Goal: Task Accomplishment & Management: Manage account settings

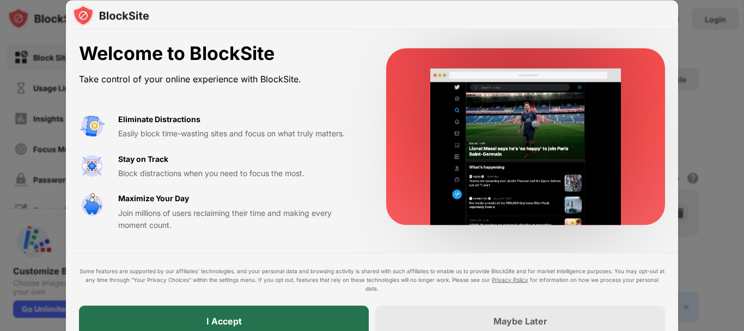
click at [235, 312] on div "I Accept" at bounding box center [224, 320] width 290 height 31
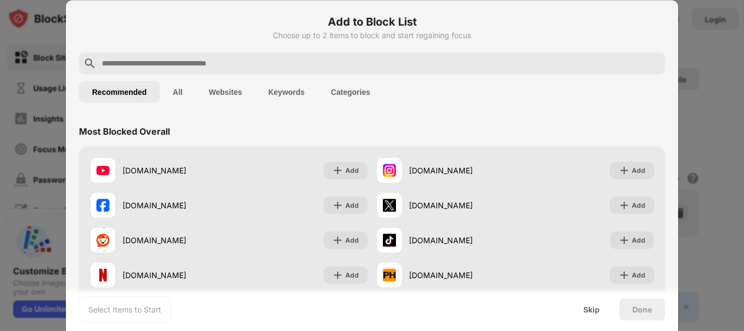
click at [250, 65] on input "text" at bounding box center [381, 63] width 560 height 13
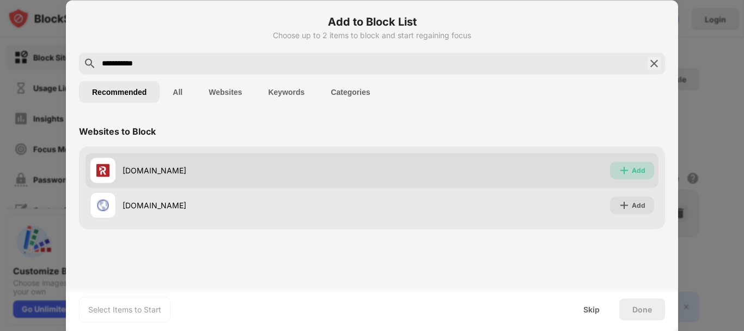
click at [632, 165] on div "Add" at bounding box center [632, 169] width 44 height 17
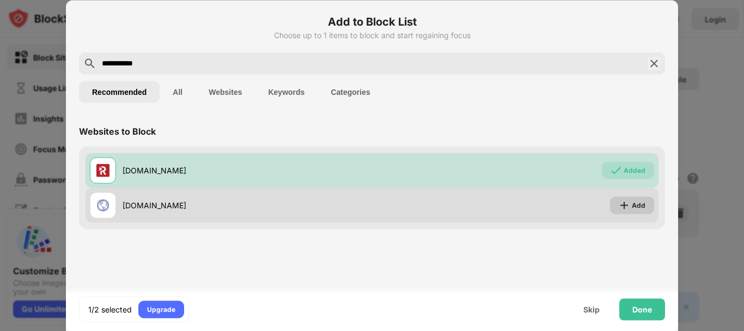
click at [622, 203] on img at bounding box center [624, 204] width 11 height 11
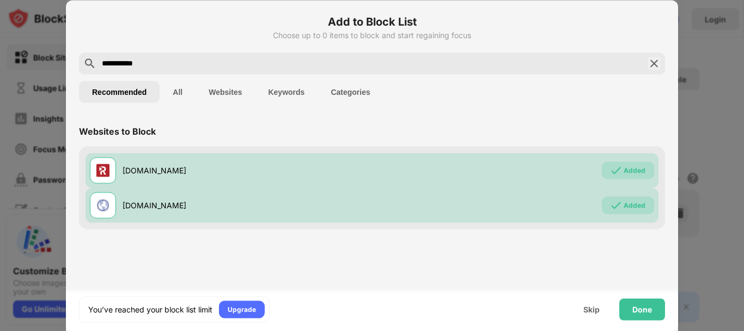
click at [311, 65] on input "**********" at bounding box center [372, 63] width 543 height 13
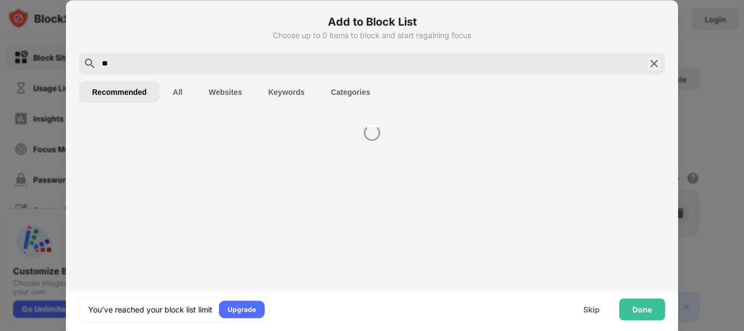
type input "*"
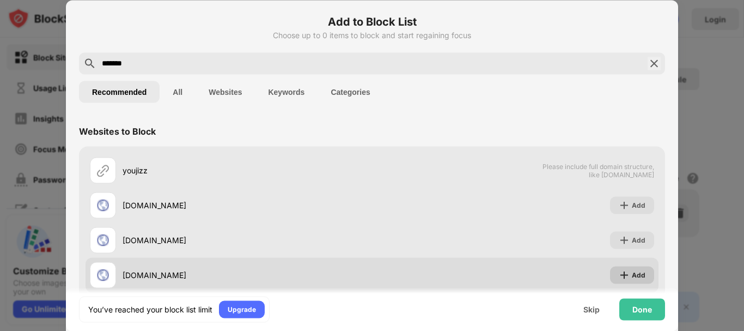
type input "*******"
click at [620, 276] on img at bounding box center [624, 274] width 11 height 11
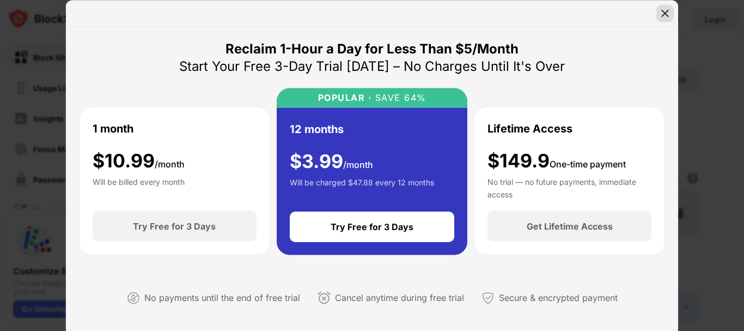
click at [663, 18] on img at bounding box center [665, 13] width 11 height 11
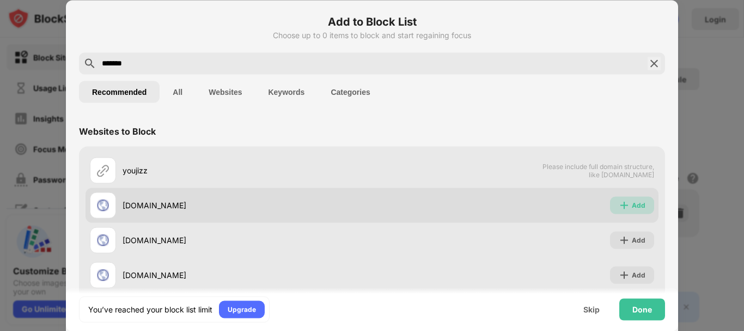
click at [632, 210] on div "Add" at bounding box center [639, 204] width 14 height 11
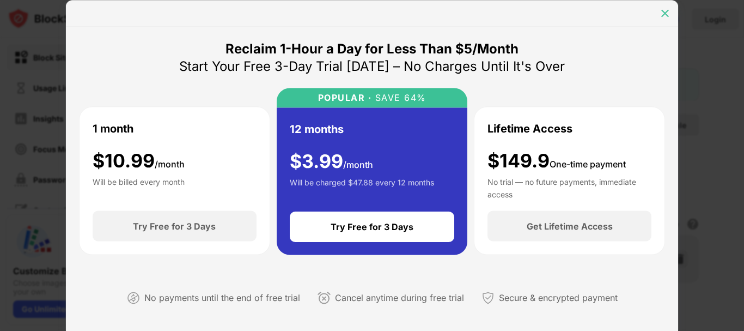
click at [668, 9] on img at bounding box center [665, 13] width 11 height 11
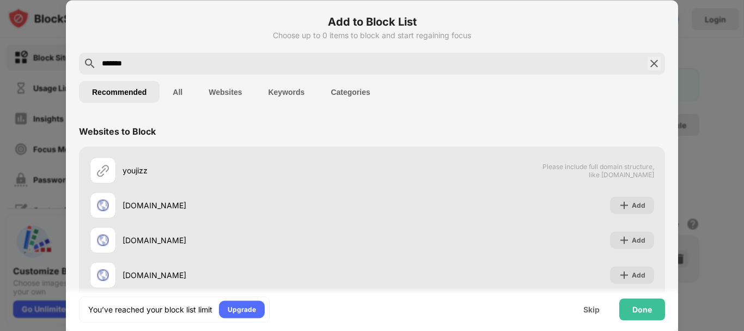
scroll to position [4, 0]
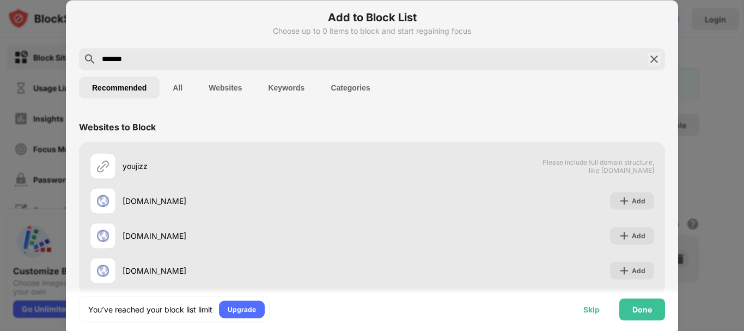
click at [589, 314] on div "Skip" at bounding box center [592, 309] width 43 height 22
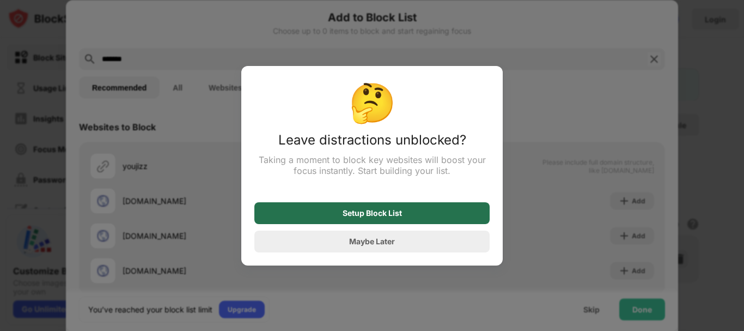
click at [397, 221] on div "Setup Block List" at bounding box center [372, 213] width 235 height 22
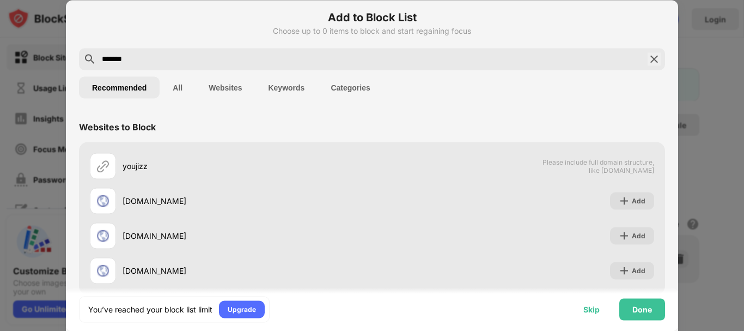
click at [583, 305] on div "Skip" at bounding box center [592, 309] width 43 height 22
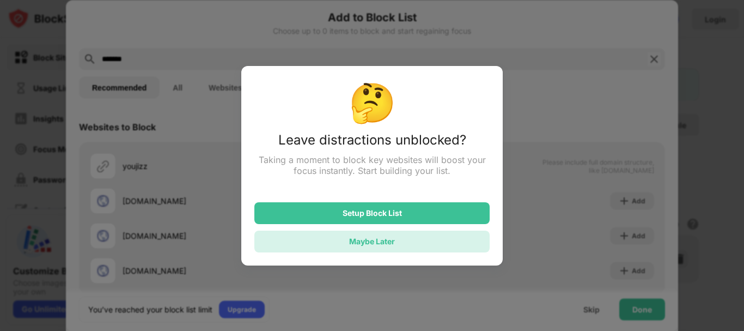
click at [388, 252] on div "Maybe Later" at bounding box center [372, 242] width 235 height 22
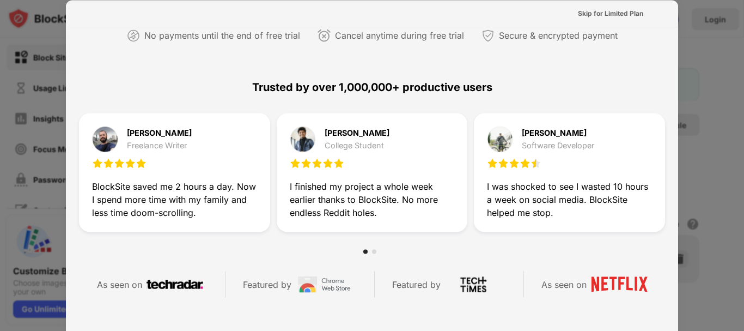
scroll to position [273, 0]
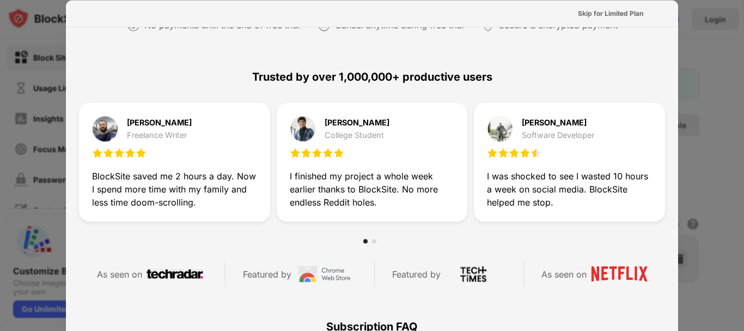
drag, startPoint x: 646, startPoint y: 204, endPoint x: 611, endPoint y: 308, distance: 110.1
click at [611, 308] on div "Reclaim 1-Hour a Day for Less Than $5/Month Start Your Free 3-Day Trial Today –…" at bounding box center [372, 181] width 586 height 828
click at [611, 308] on div "Subscription FAQ" at bounding box center [372, 326] width 586 height 52
click at [583, 15] on div "Skip for Limited Plan" at bounding box center [610, 13] width 65 height 11
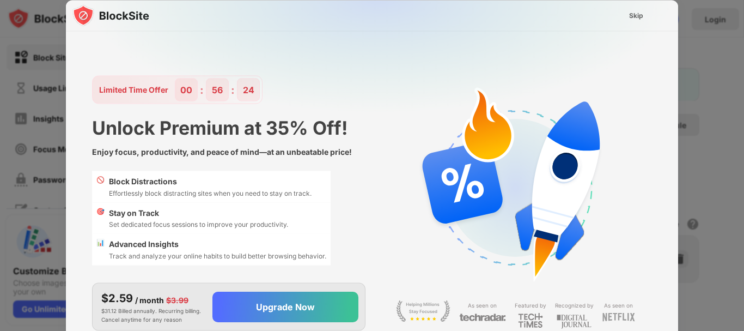
scroll to position [0, 0]
click at [633, 14] on div "Skip" at bounding box center [636, 15] width 14 height 11
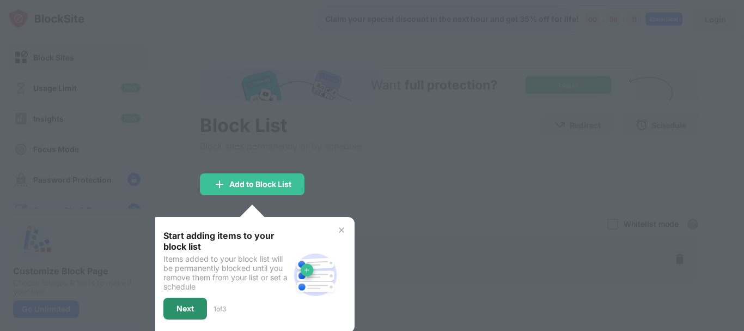
click at [190, 313] on div "Next" at bounding box center [186, 309] width 44 height 22
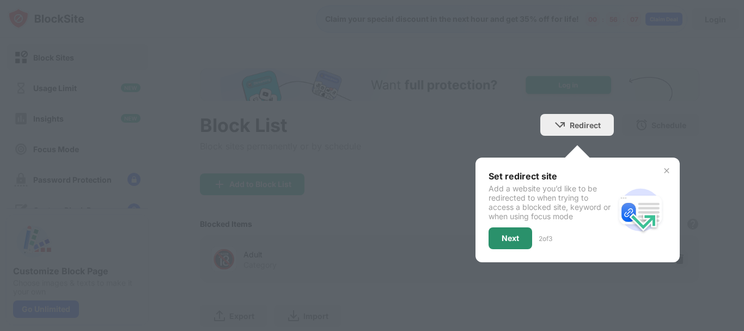
click at [510, 241] on div "Next" at bounding box center [510, 238] width 17 height 9
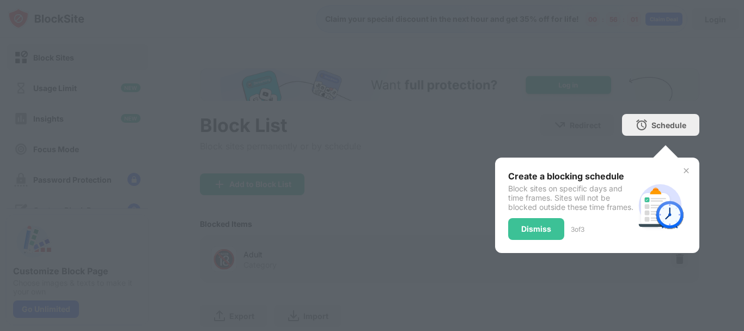
click at [510, 240] on div "Dismiss" at bounding box center [536, 229] width 56 height 22
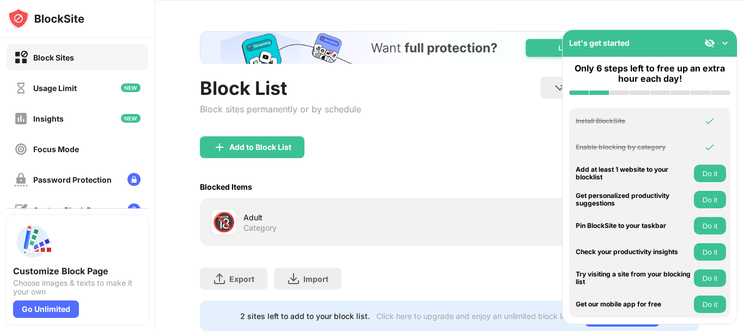
scroll to position [38, 0]
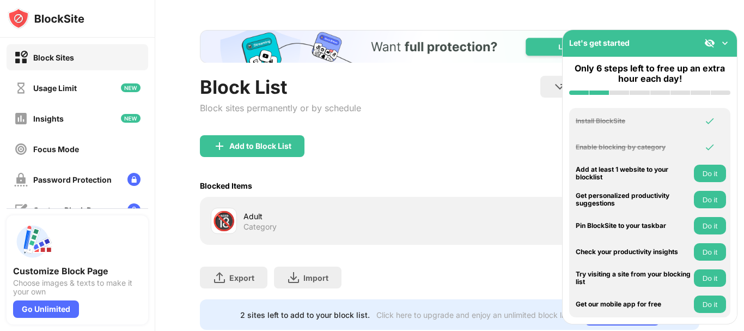
drag, startPoint x: 736, startPoint y: 117, endPoint x: 731, endPoint y: 146, distance: 29.2
click at [731, 145] on div "Install BlockSite Enable blocking by category Add at least 1 website to your bl…" at bounding box center [650, 212] width 174 height 222
click at [731, 146] on div "Install BlockSite Enable blocking by category Add at least 1 website to your bl…" at bounding box center [650, 212] width 174 height 222
